Goal: Task Accomplishment & Management: Manage account settings

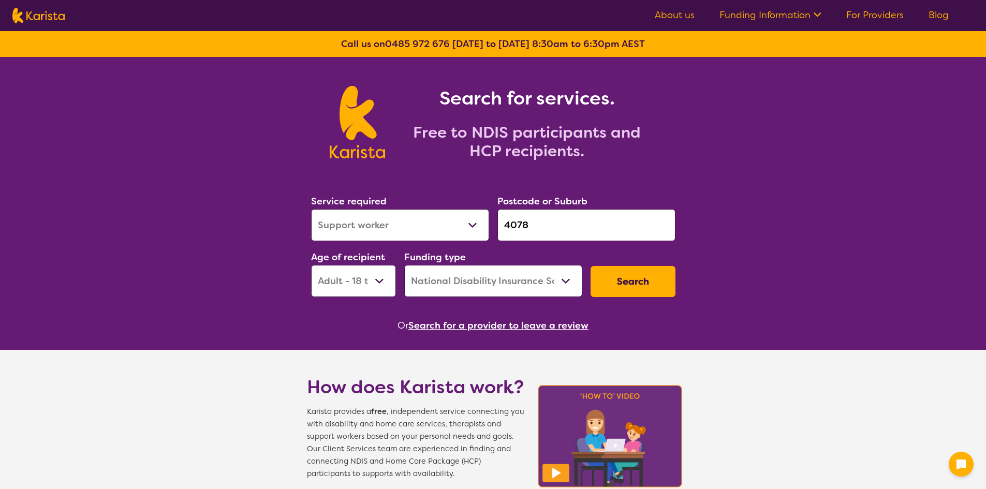
select select "Support worker"
select select "AD"
select select "NDIS"
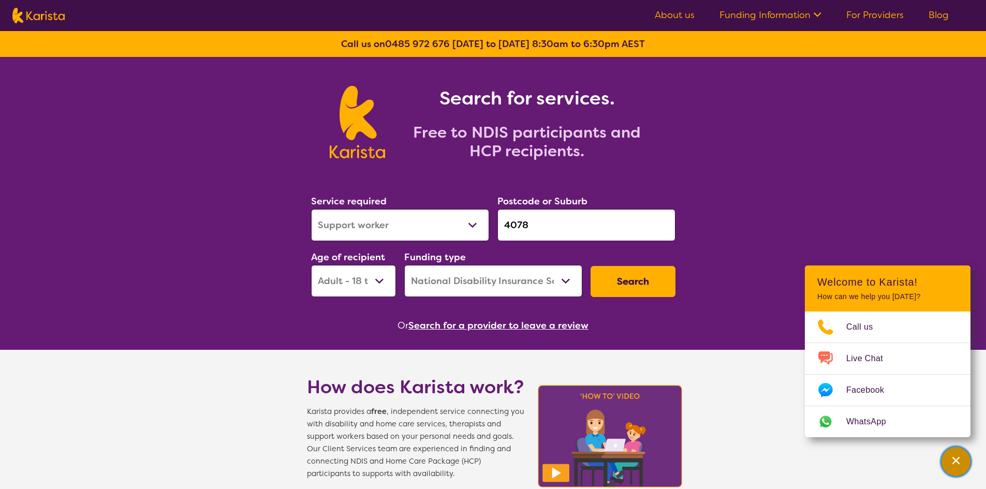
click at [967, 455] on button "Channel Menu" at bounding box center [956, 461] width 29 height 29
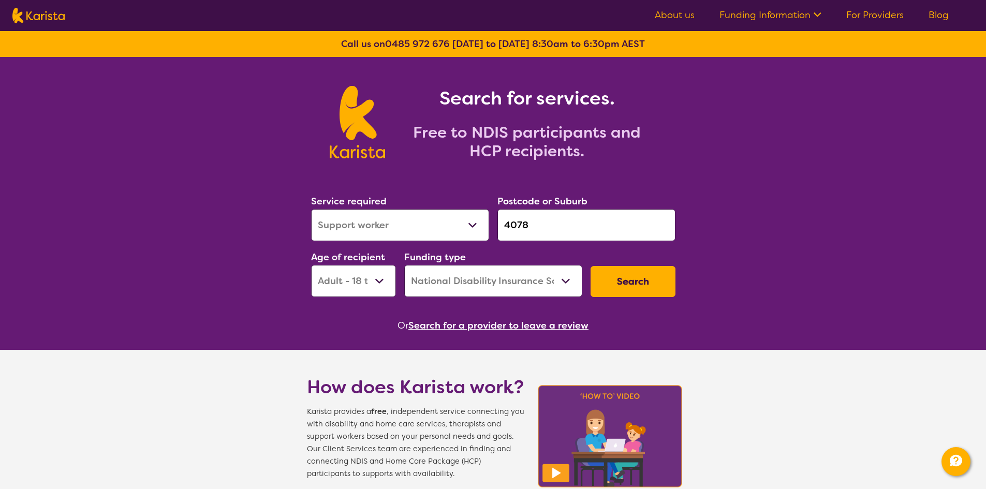
click at [46, 9] on img at bounding box center [38, 16] width 52 height 16
click at [849, 19] on link "For Providers" at bounding box center [875, 15] width 57 height 12
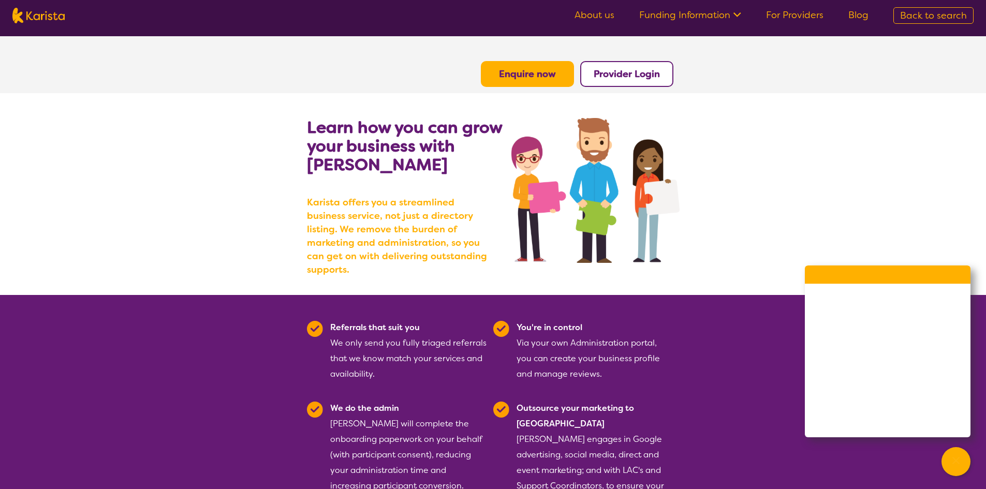
click at [621, 75] on b "Provider Login" at bounding box center [627, 74] width 66 height 12
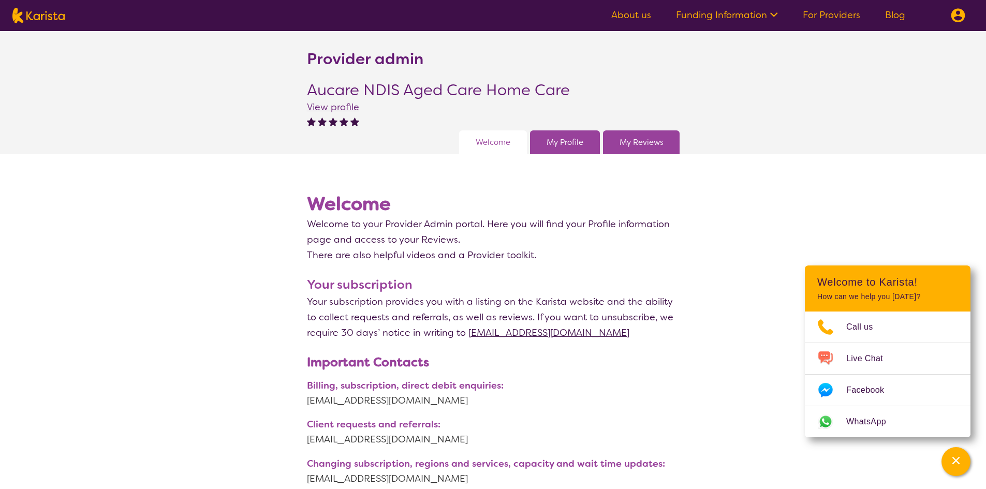
click at [574, 151] on div "My Profile" at bounding box center [565, 142] width 70 height 24
click at [347, 108] on span "View profile" at bounding box center [333, 107] width 52 height 12
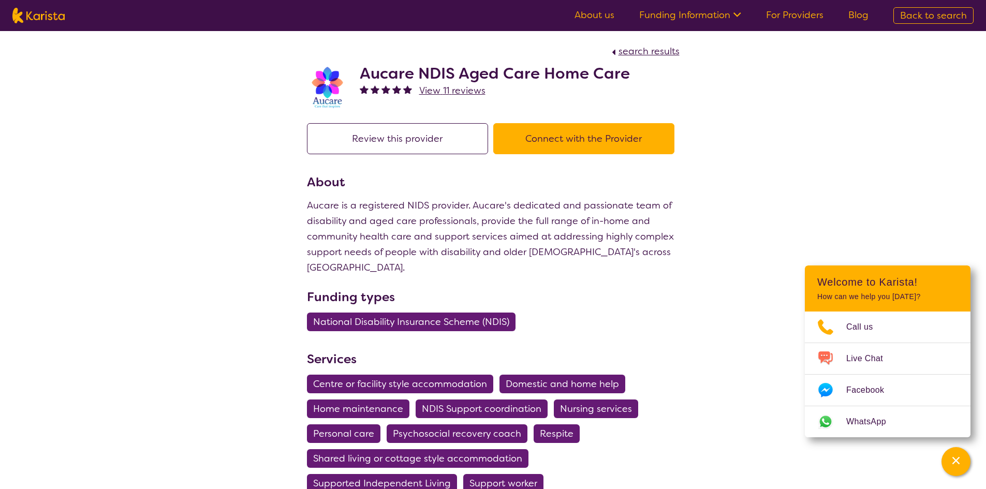
click at [788, 16] on link "For Providers" at bounding box center [794, 15] width 57 height 12
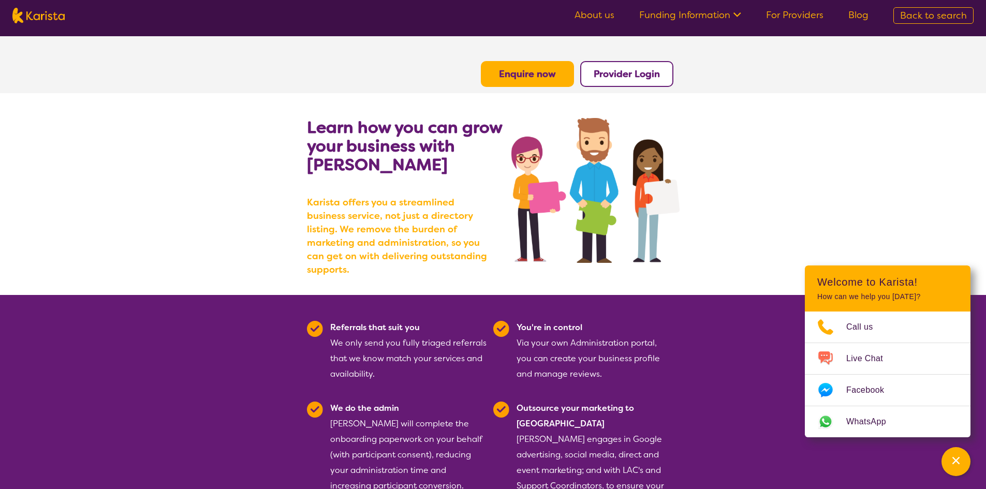
click at [620, 69] on b "Provider Login" at bounding box center [627, 74] width 66 height 12
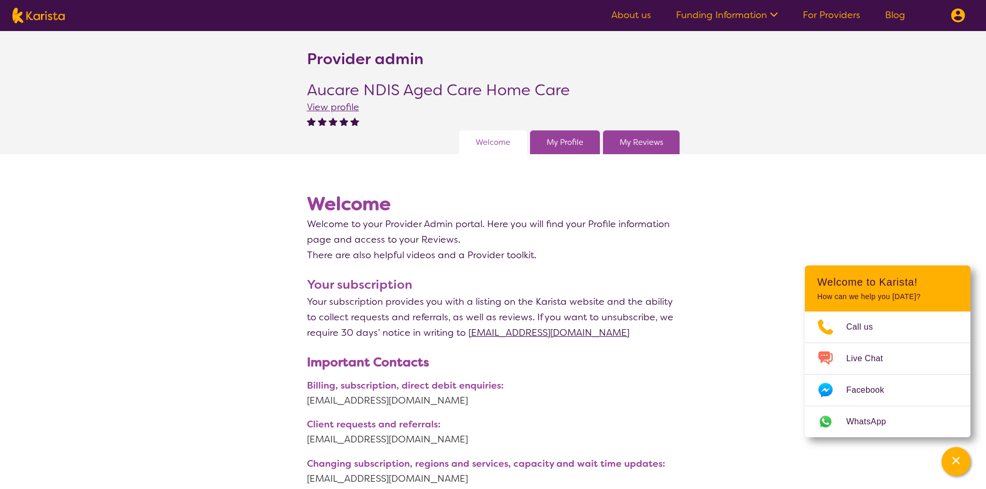
click at [575, 138] on link "My Profile" at bounding box center [565, 143] width 37 height 16
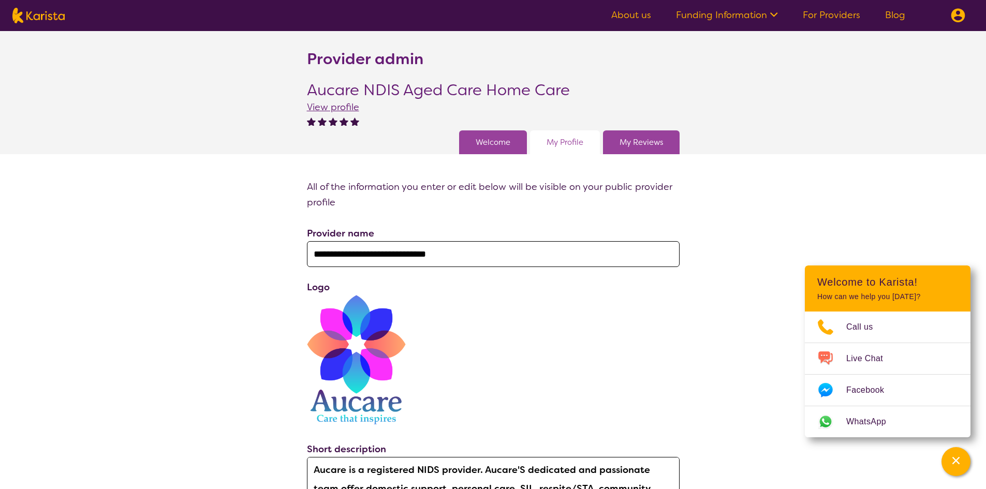
click at [643, 138] on link "My Reviews" at bounding box center [641, 143] width 43 height 16
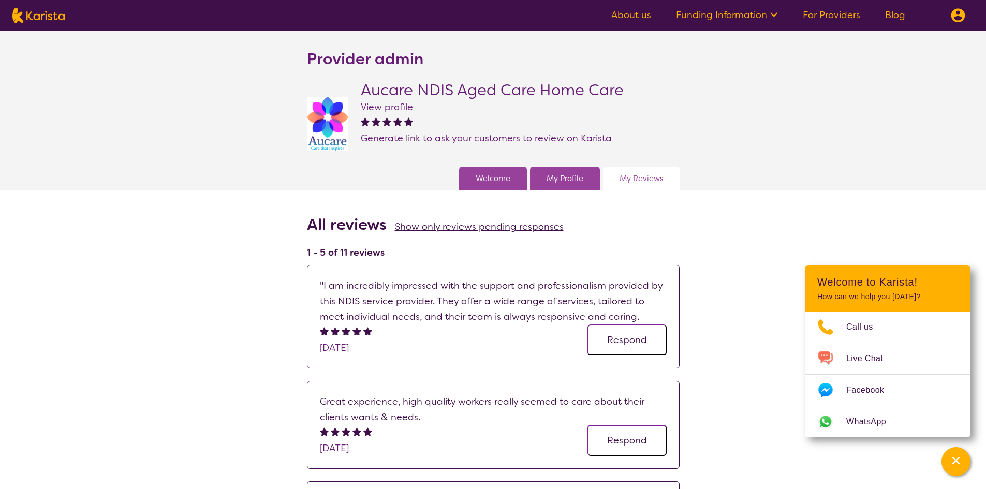
click at [486, 171] on link "Welcome" at bounding box center [493, 179] width 35 height 16
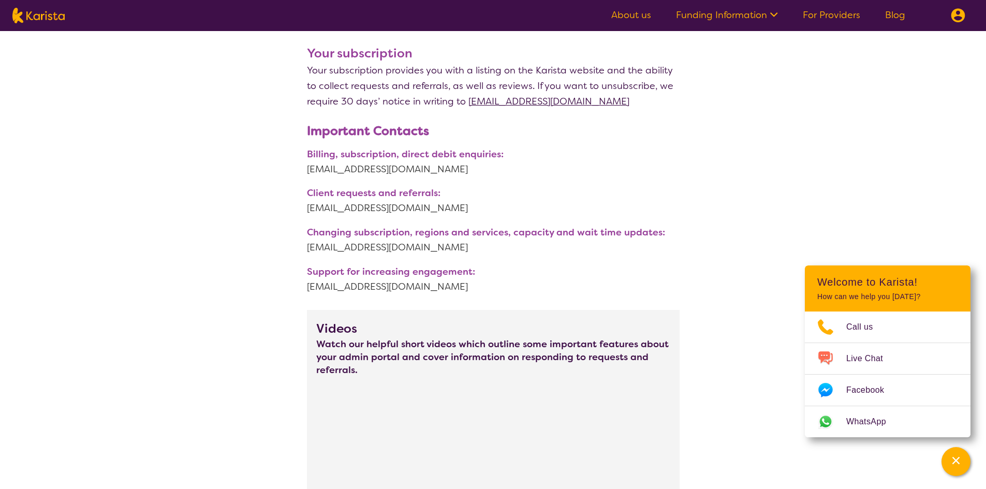
scroll to position [207, 0]
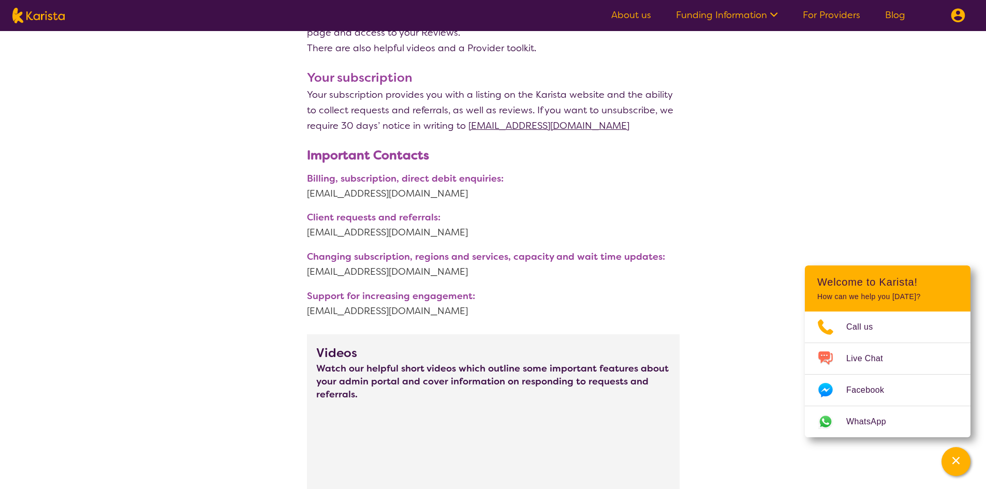
click at [963, 458] on div "Channel Menu" at bounding box center [956, 462] width 21 height 23
